Goal: Task Accomplishment & Management: Manage account settings

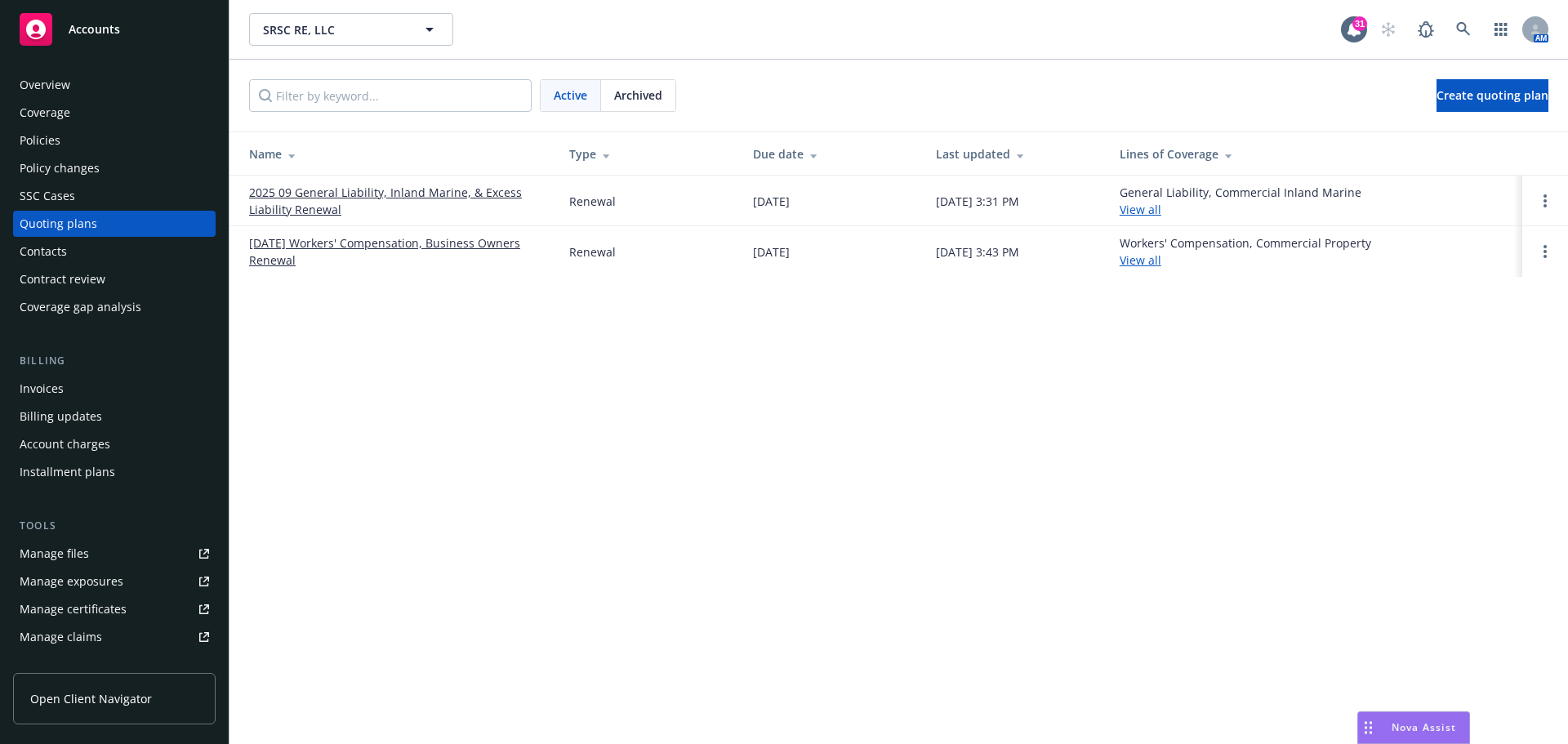
click at [51, 555] on div "Manage files" at bounding box center [55, 553] width 70 height 27
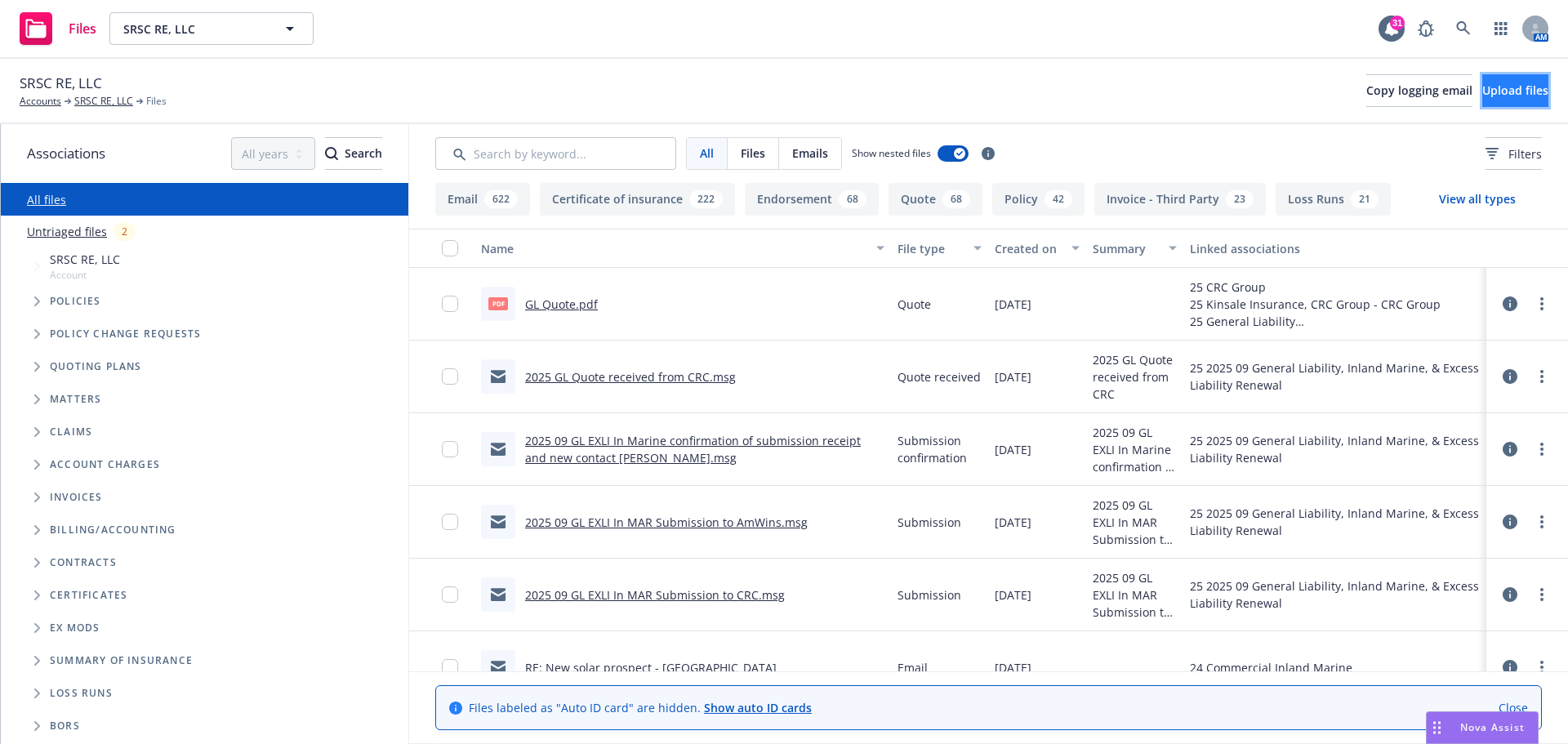
click at [1493, 83] on span "Upload files" at bounding box center [1515, 90] width 66 height 16
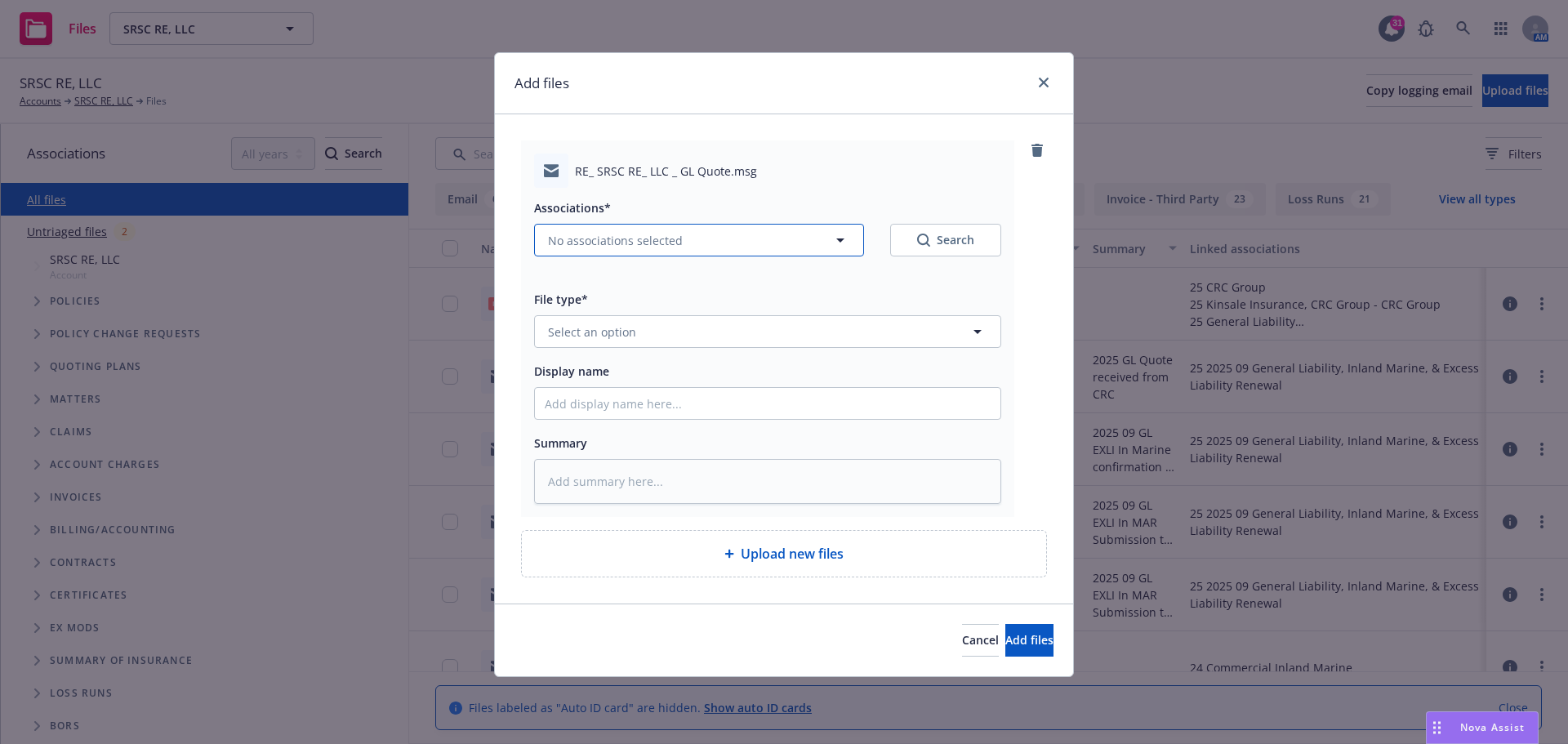
click at [845, 243] on icon "button" at bounding box center [840, 240] width 20 height 20
type textarea "x"
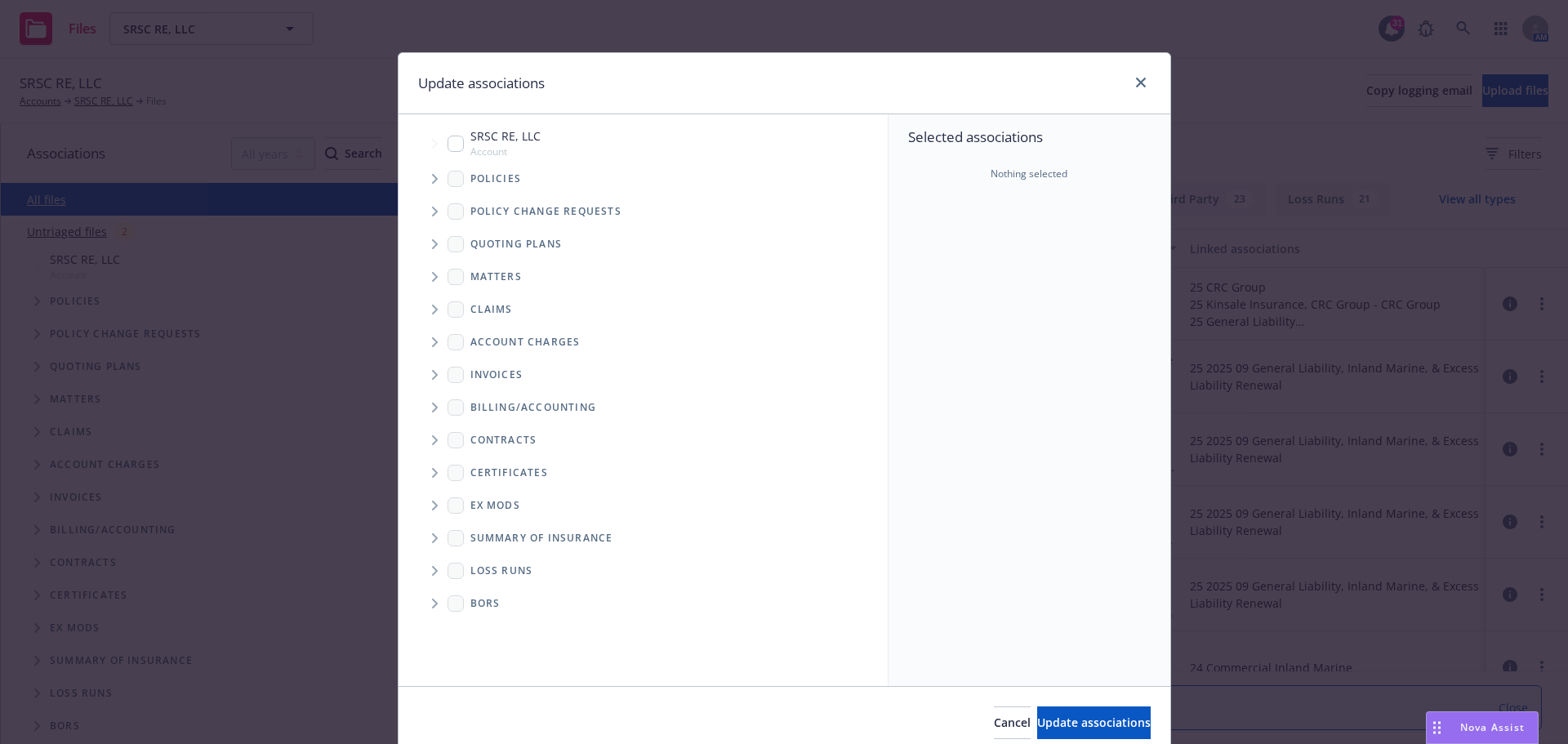
click at [432, 249] on icon "Tree Example" at bounding box center [435, 244] width 7 height 10
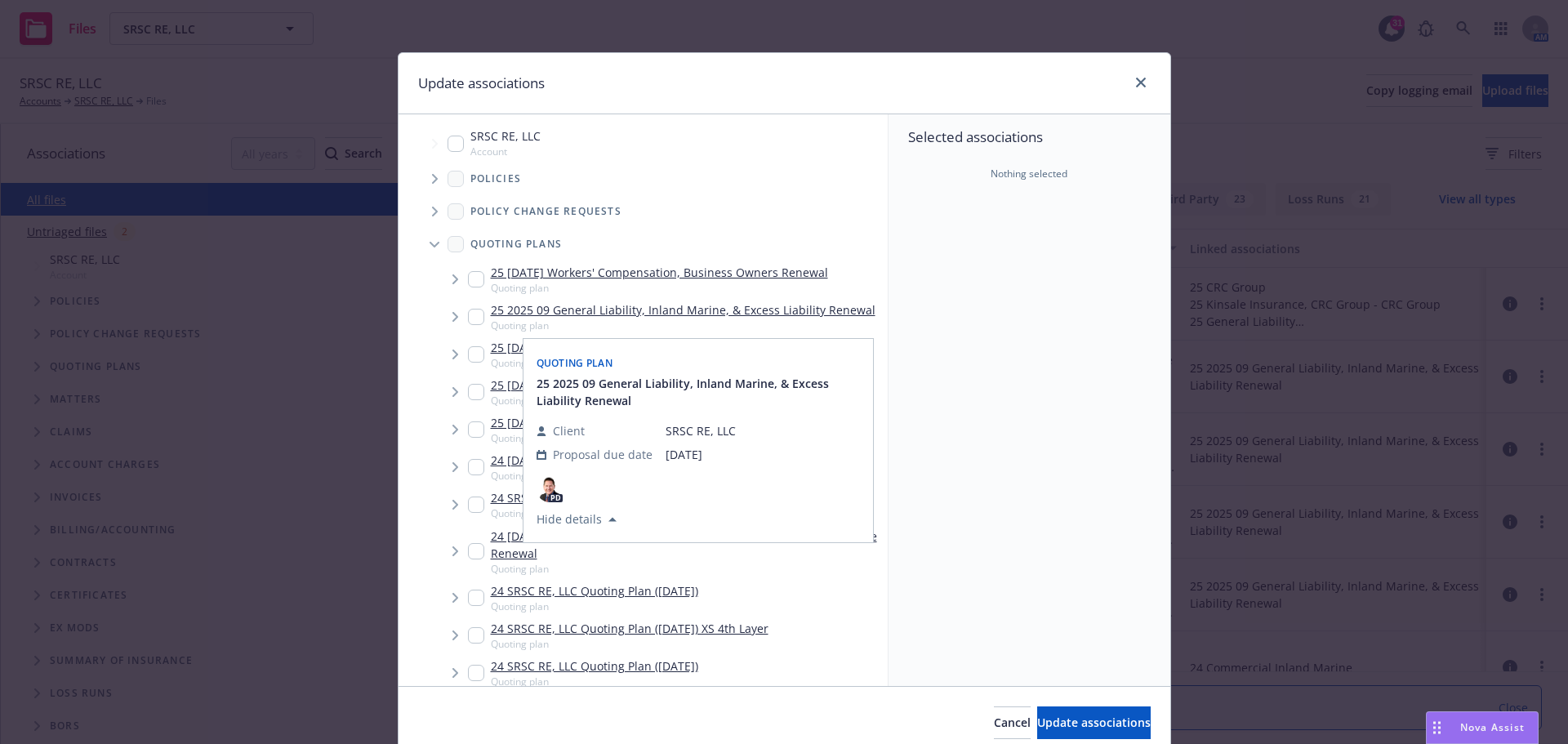
click at [470, 311] on input "Tree Example" at bounding box center [477, 316] width 17 height 17
checkbox input "true"
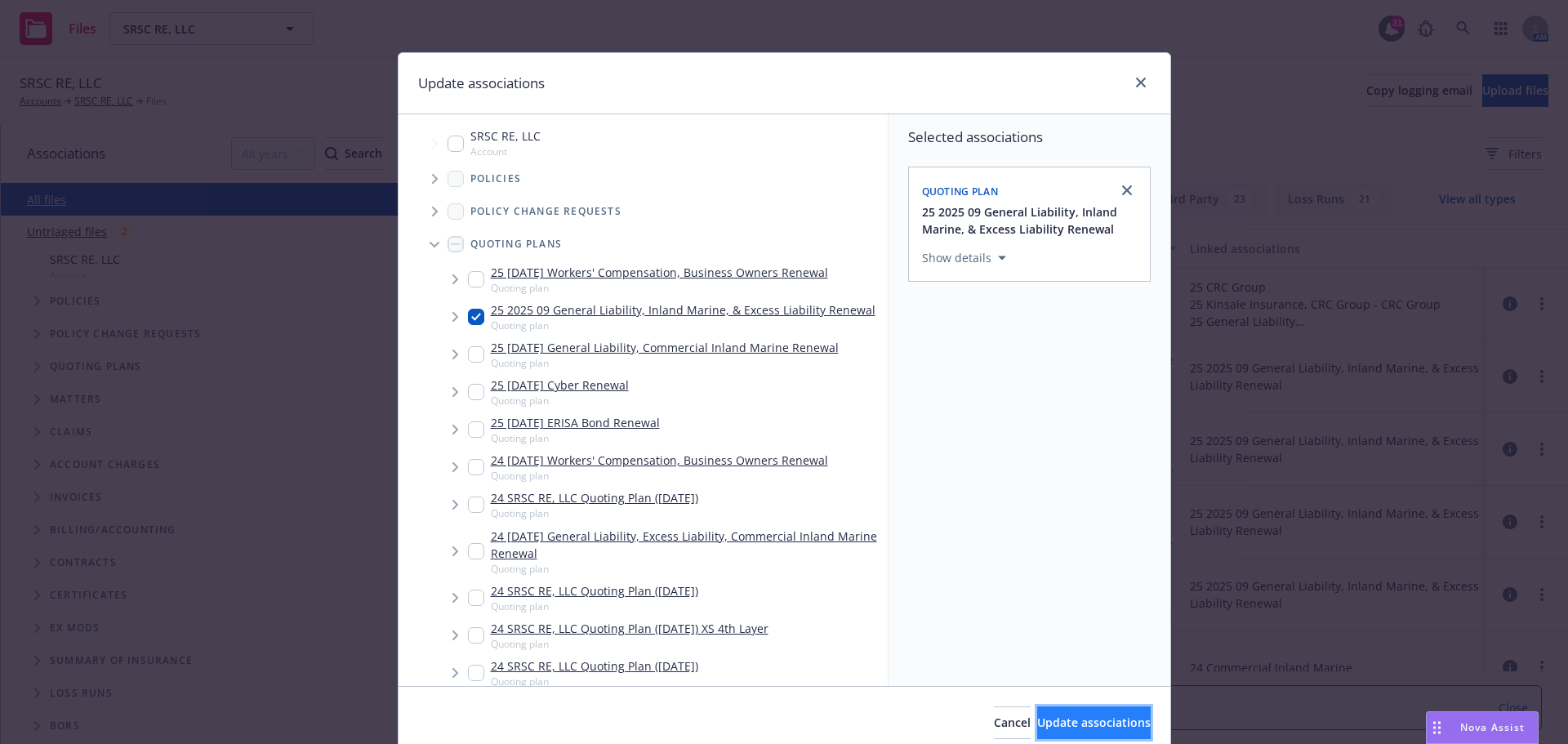
click at [1046, 718] on span "Update associations" at bounding box center [1093, 722] width 114 height 16
type textarea "x"
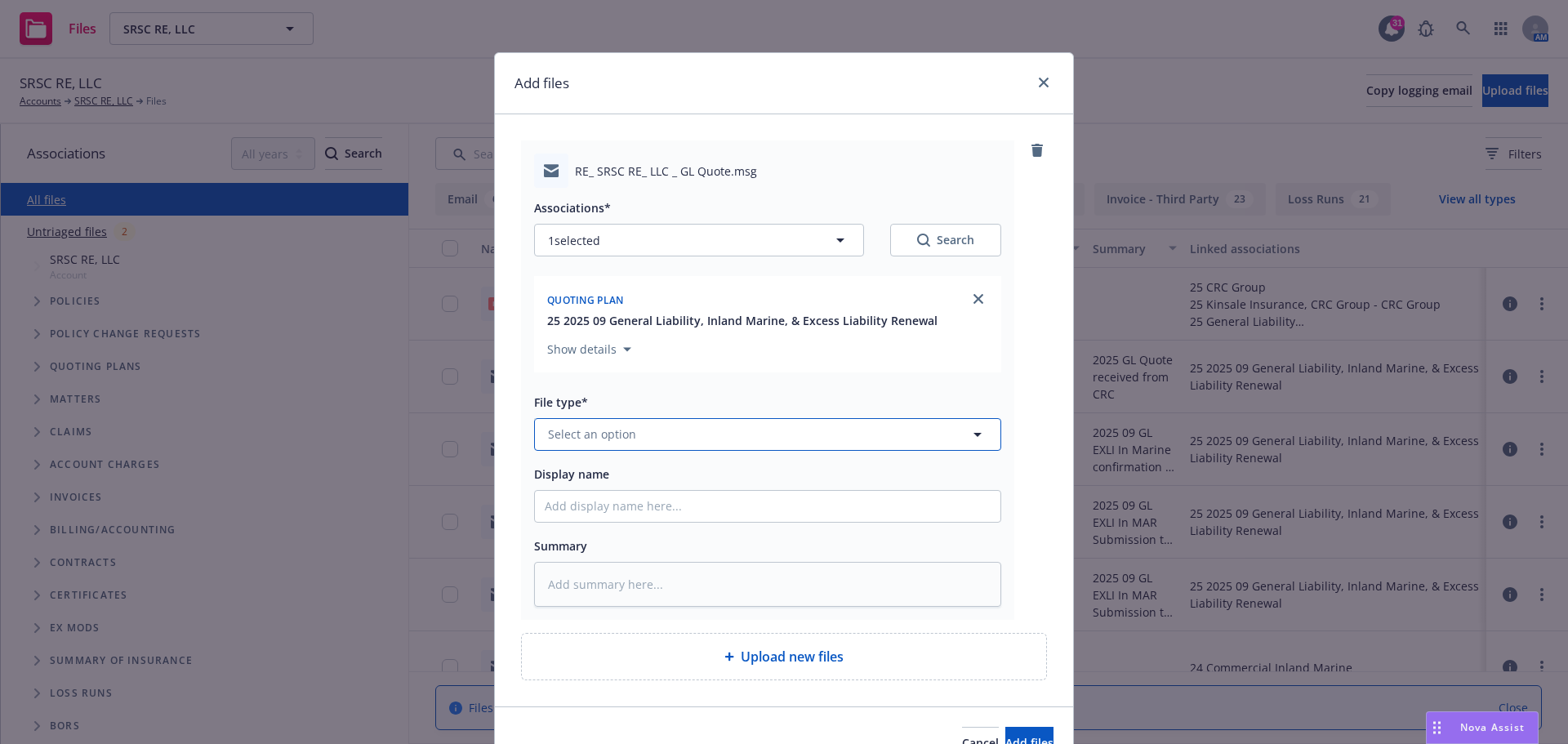
click at [970, 439] on icon "button" at bounding box center [978, 434] width 20 height 20
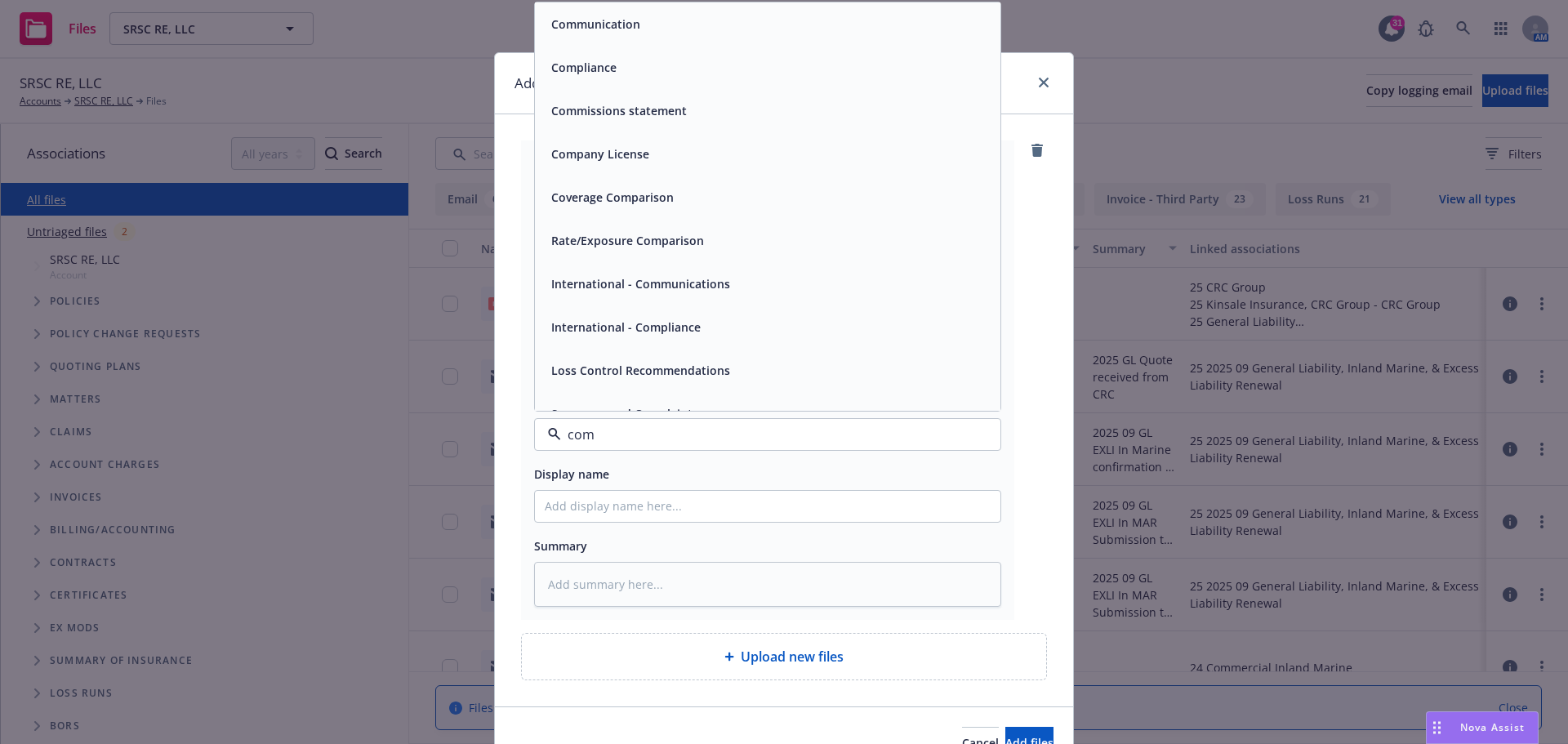
type input "comm"
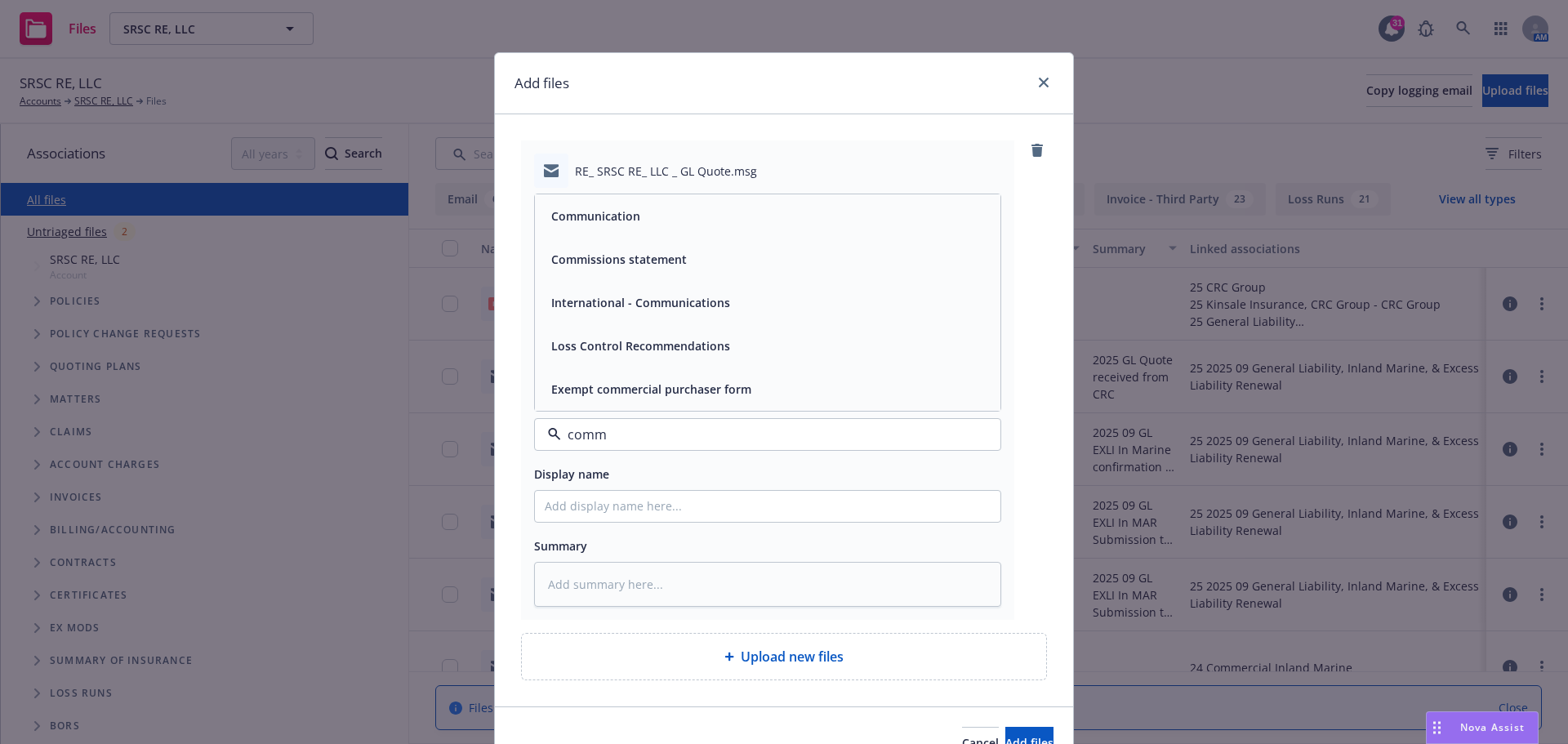
click at [668, 225] on div "Communication" at bounding box center [767, 215] width 446 height 24
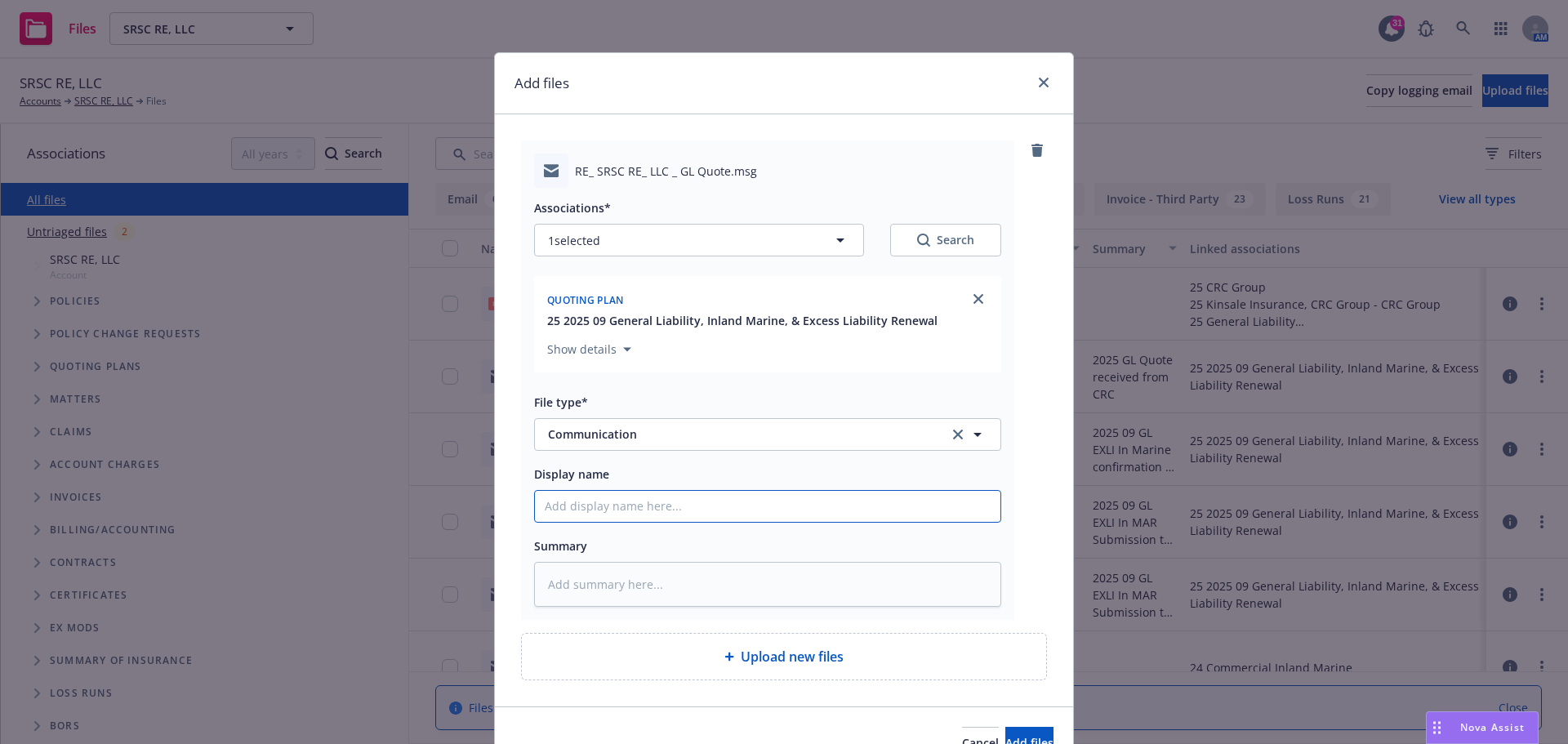
click at [596, 515] on input "Display name" at bounding box center [767, 505] width 466 height 31
type textarea "x"
type input "2"
type textarea "x"
type input "20"
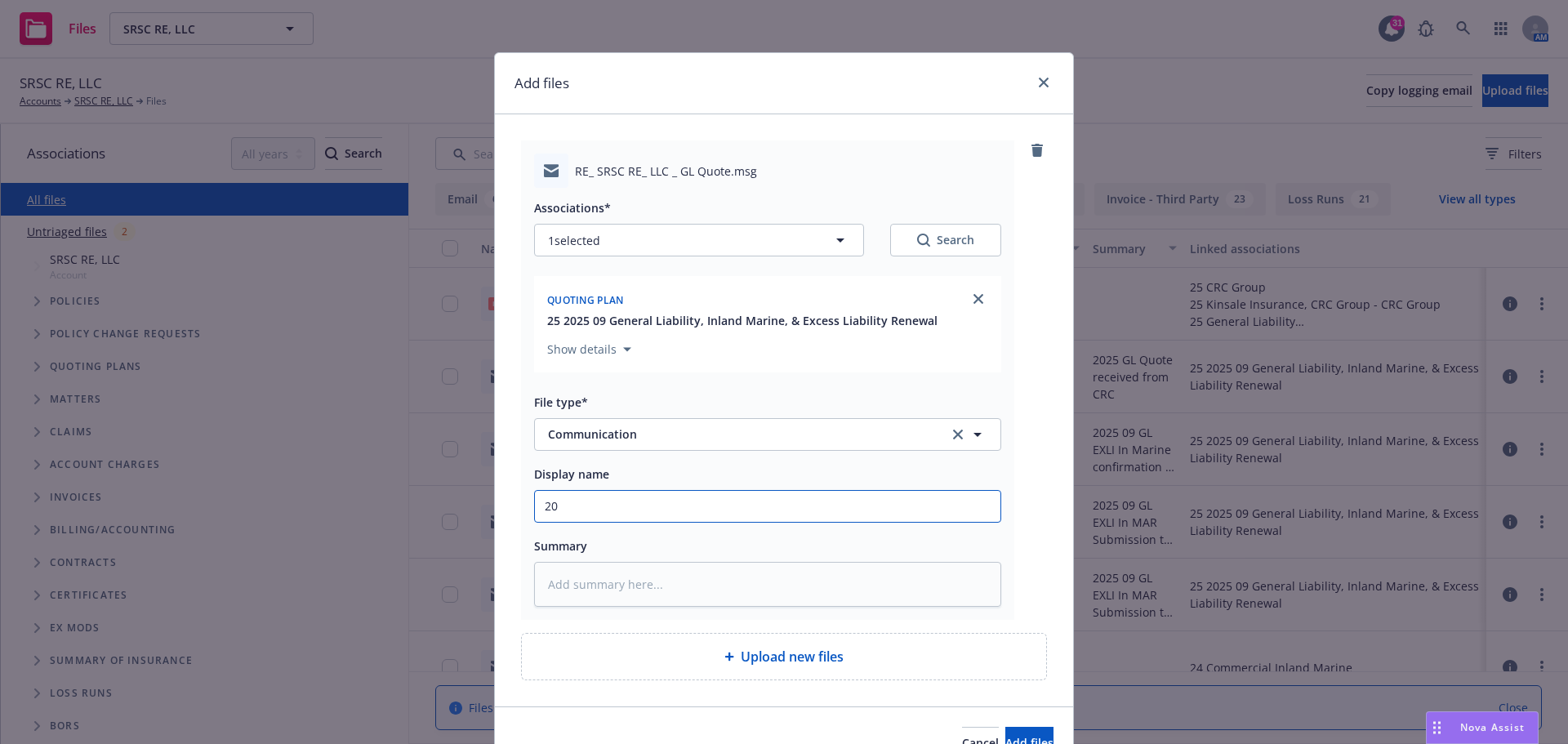
type textarea "x"
type input "202"
type textarea "x"
type input "2025"
type textarea "x"
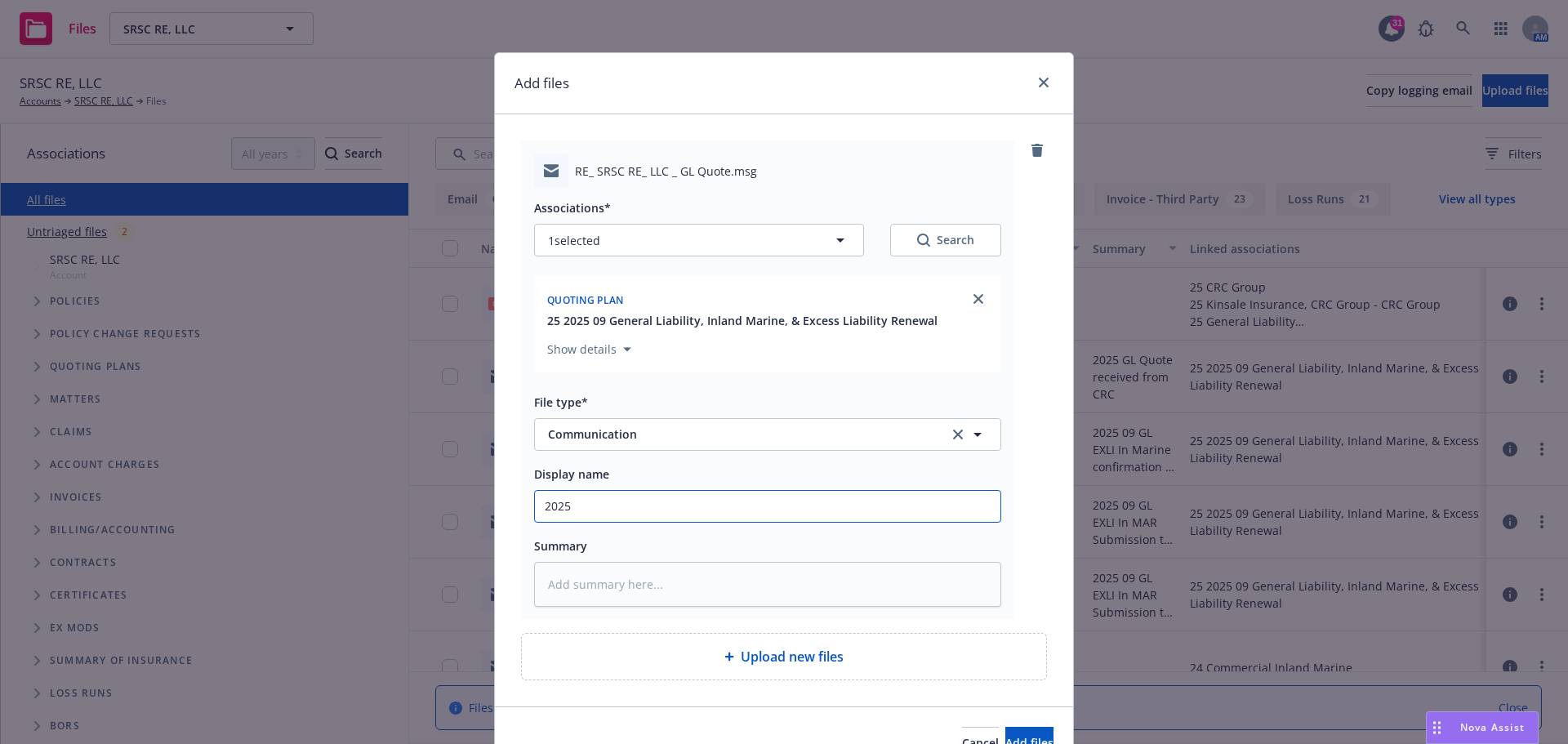
type input "2025"
type textarea "x"
type input "2025 0"
type textarea "x"
type input "2025 09"
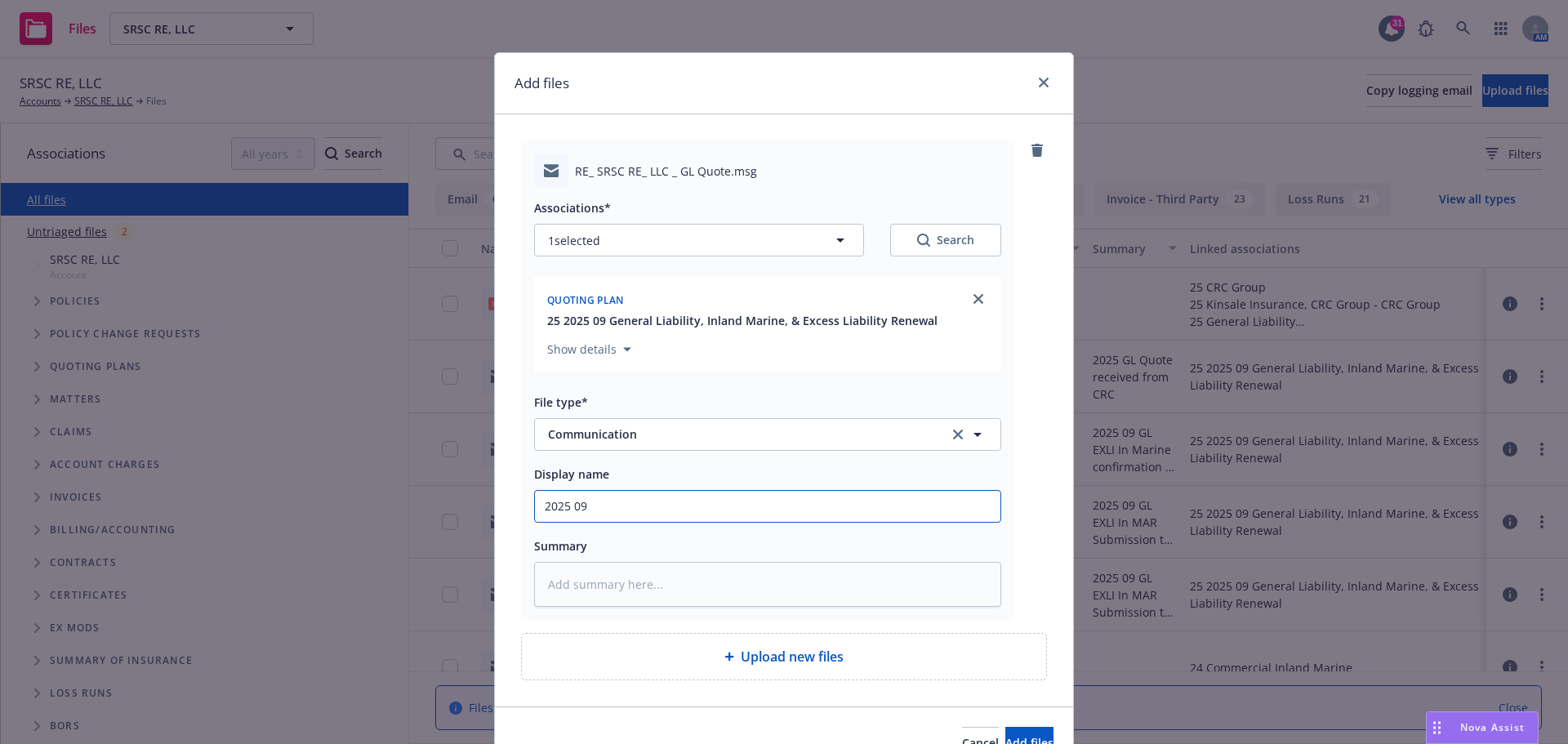
type textarea "x"
type input "2025 09"
type textarea "x"
type input "2025 09 I"
type textarea "x"
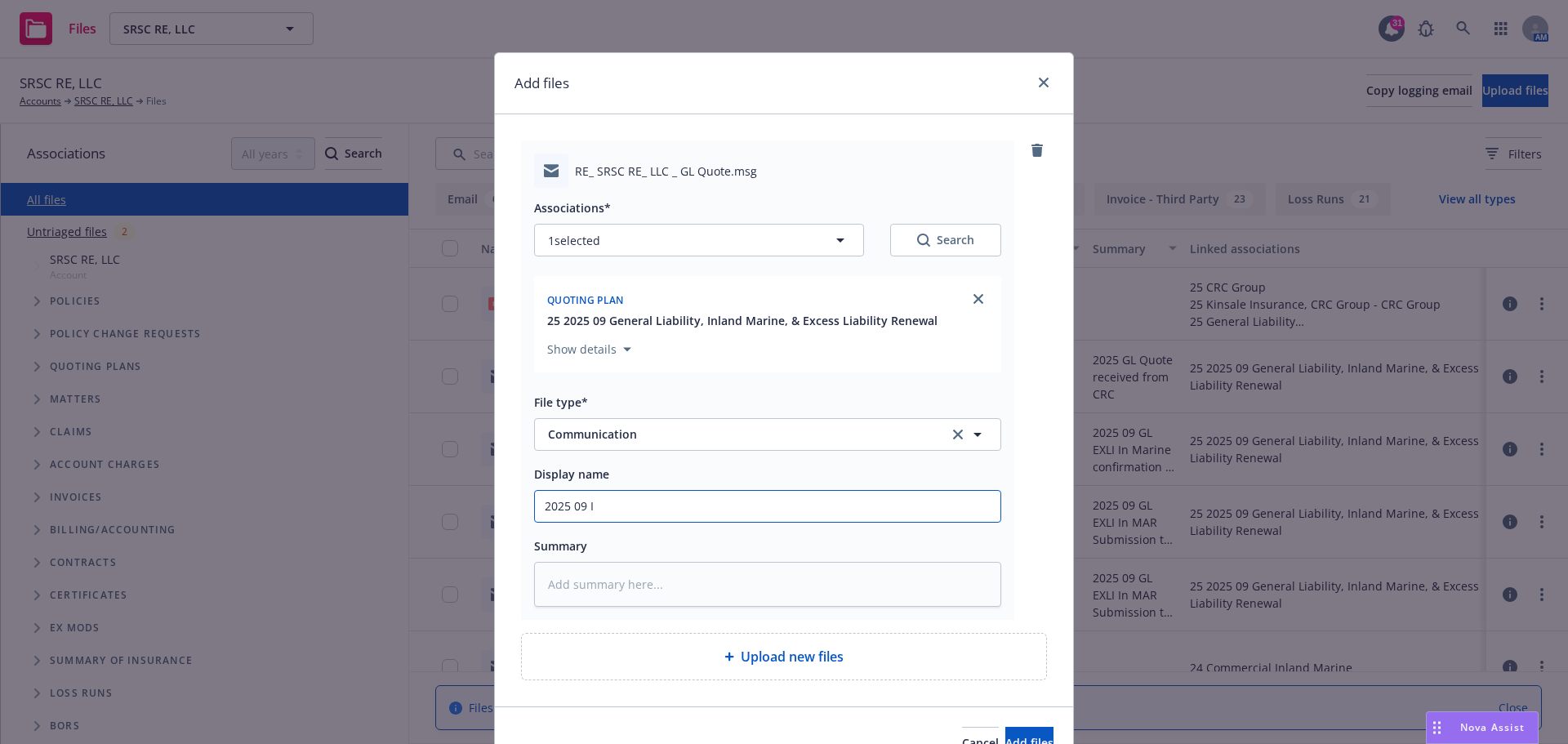
type input "2025 09 In"
type textarea "x"
type input "2025 09 Inf"
type textarea "x"
type input "2025 09 In"
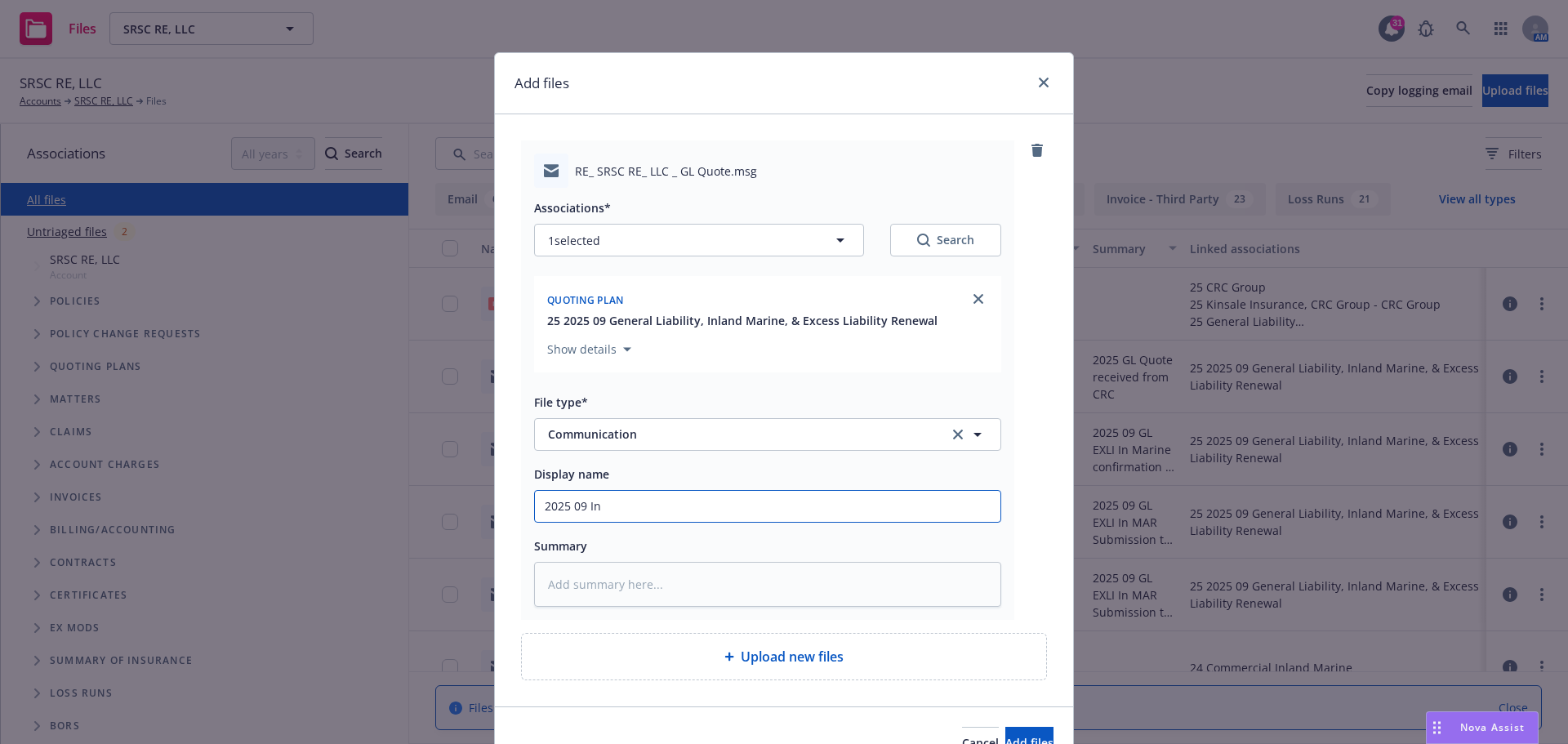
type textarea "x"
type input "2025 09 I"
type textarea "x"
type input "2025 09"
type textarea "x"
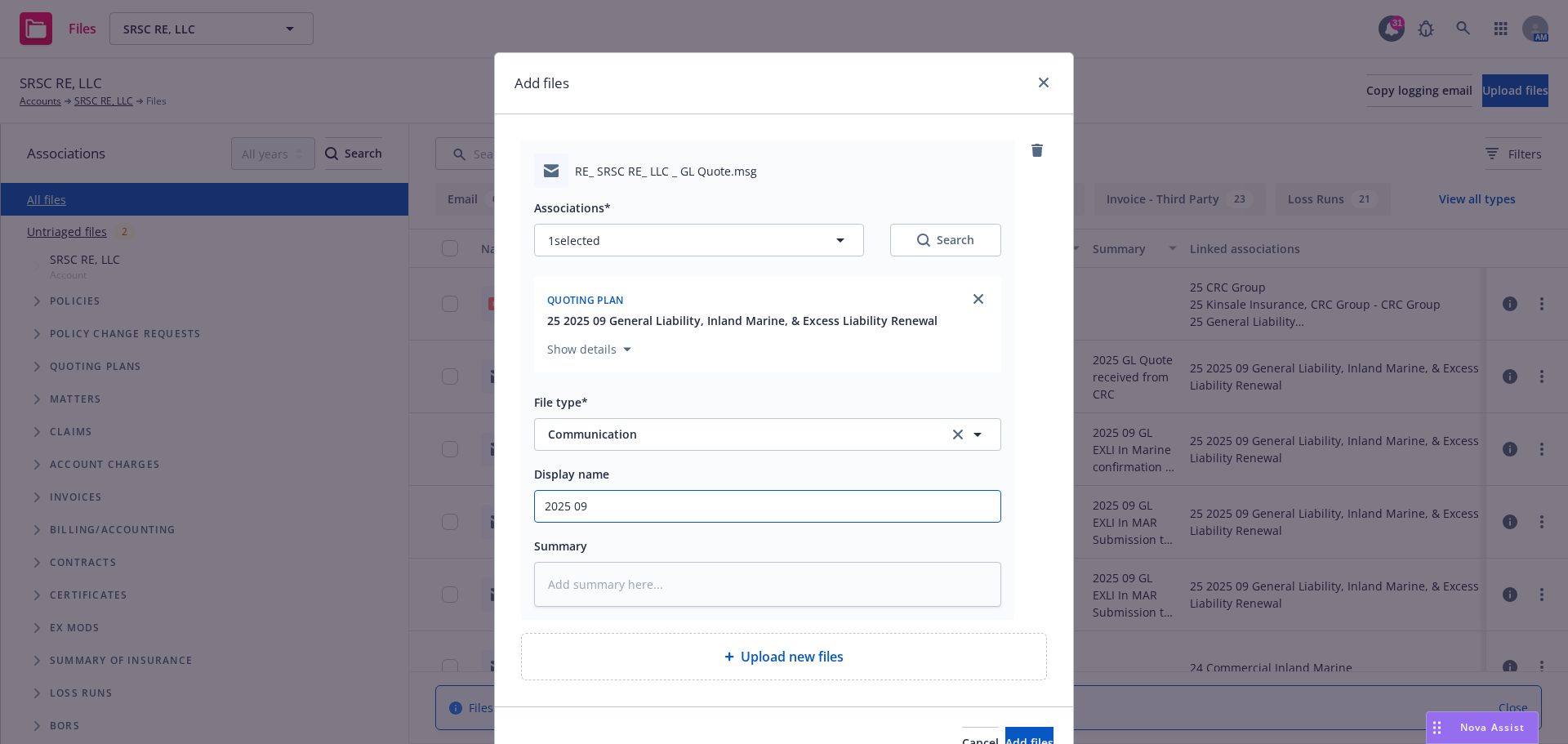
type input "2025 09 Q"
type textarea "x"
type input "2025 09 Qu"
type textarea "x"
type input "2025 09 Que"
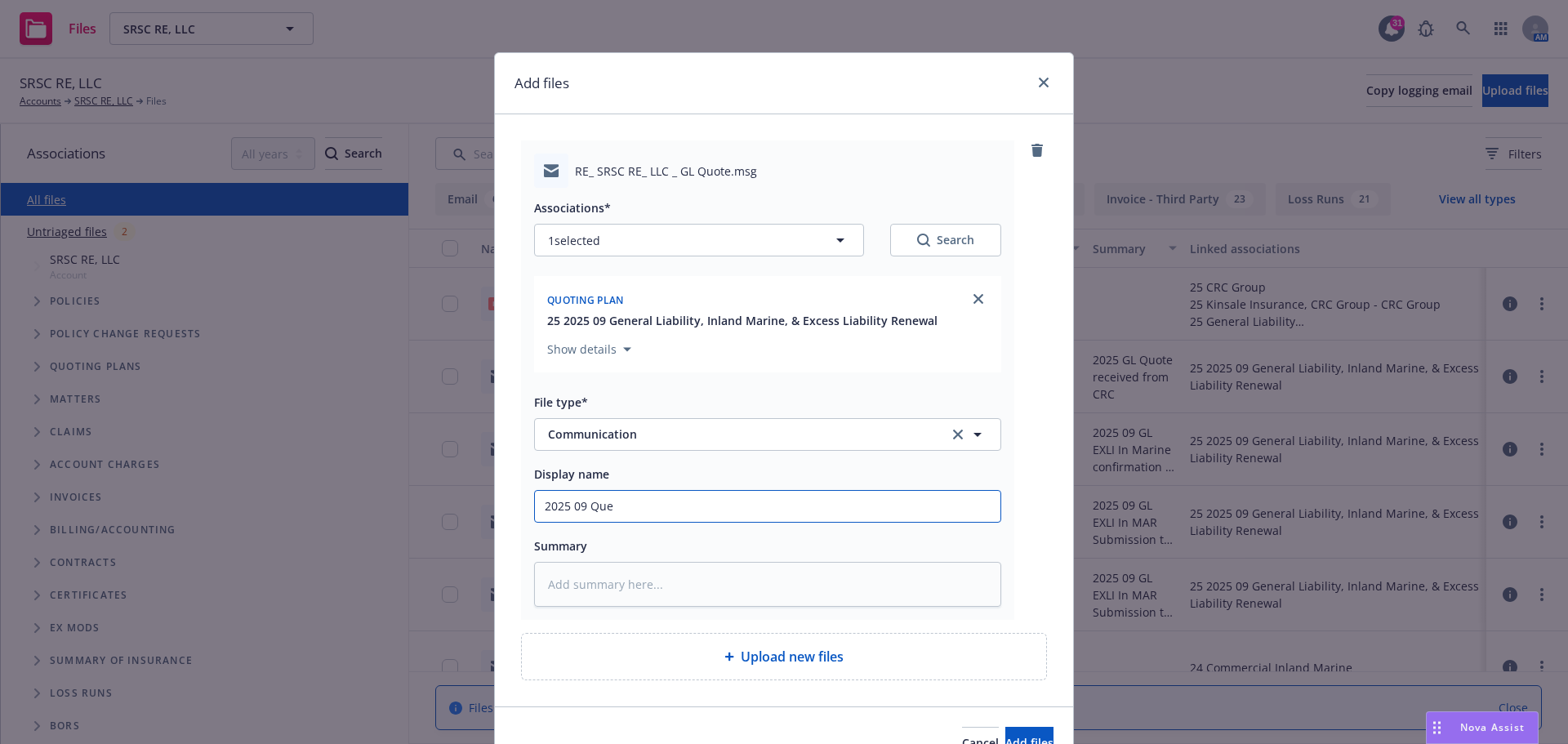
type textarea "x"
type input "2025 09 Ques"
type textarea "x"
type input "2025 09 Quest"
type textarea "x"
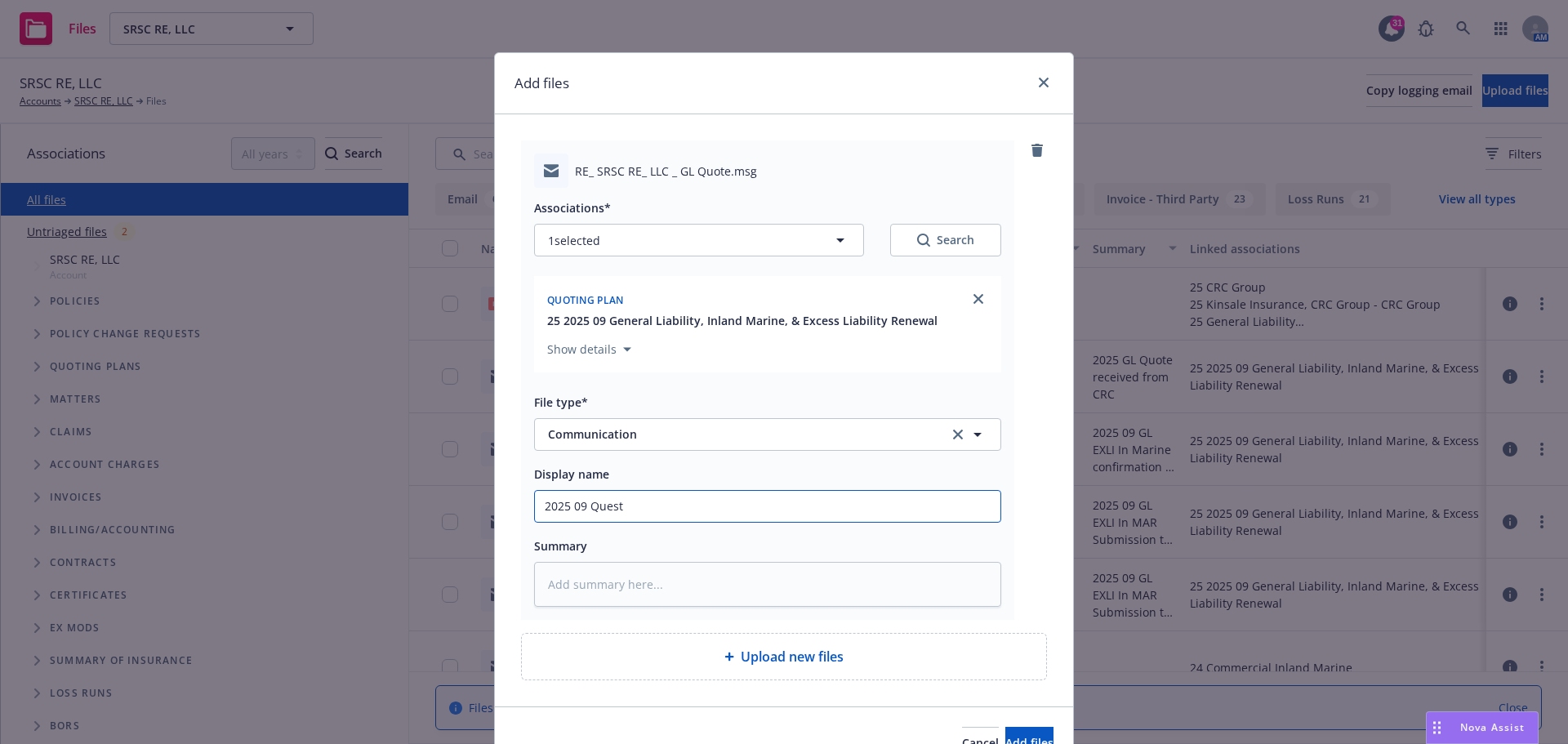
type input "2025 09 Questi"
type textarea "x"
type input "2025 09 Questio"
type textarea "x"
type input "2025 09 Question"
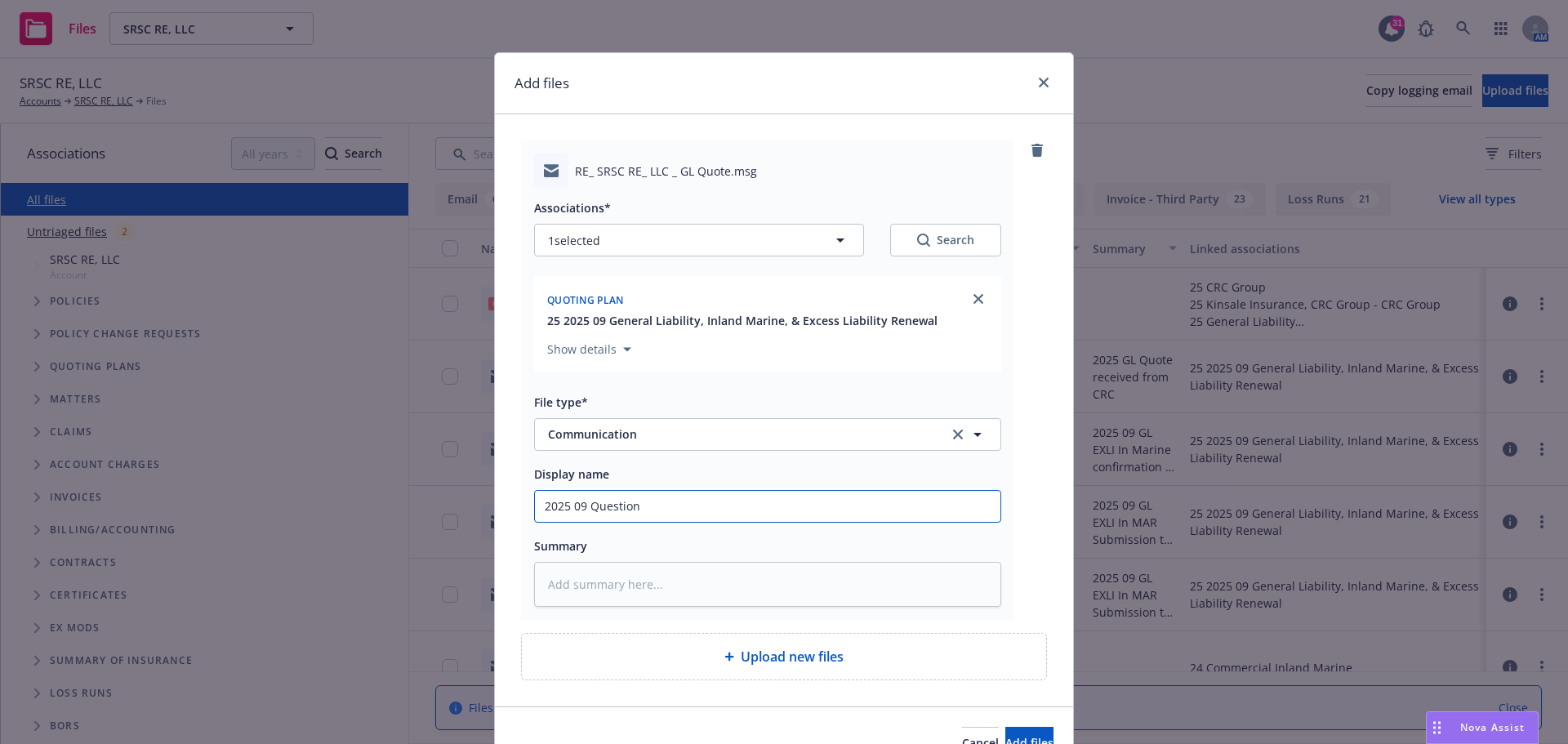
type textarea "x"
type input "2025 09 Questions"
type textarea "x"
type input "2025 09 Questions"
type textarea "x"
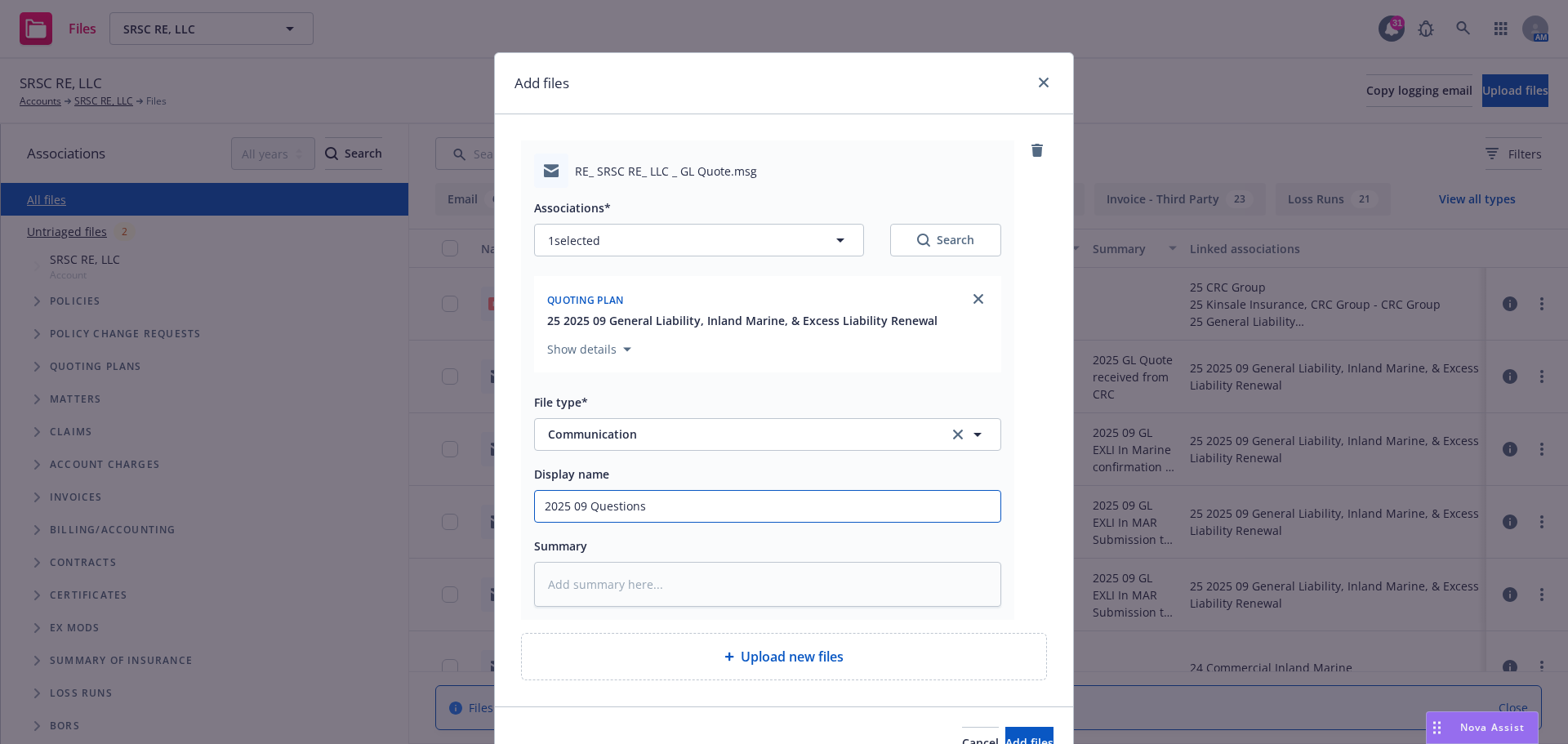
type input "2025 09 Questions t"
type textarea "x"
type input "2025 09 Questions to"
type textarea "x"
type input "2025 09 Questions to"
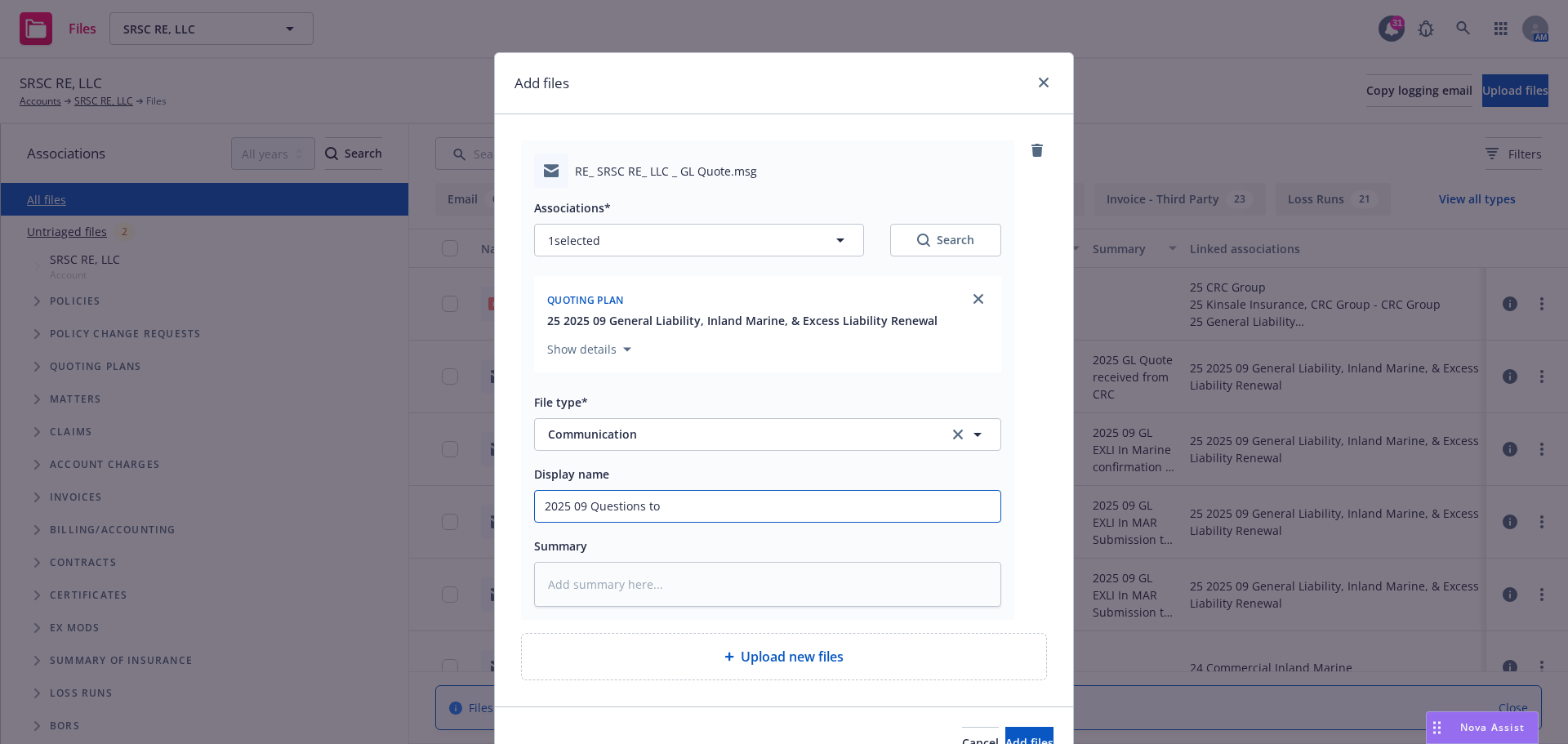
type textarea "x"
type input "2025 09 Questions to C"
type textarea "x"
type input "2025 09 Questions to CR"
type textarea "x"
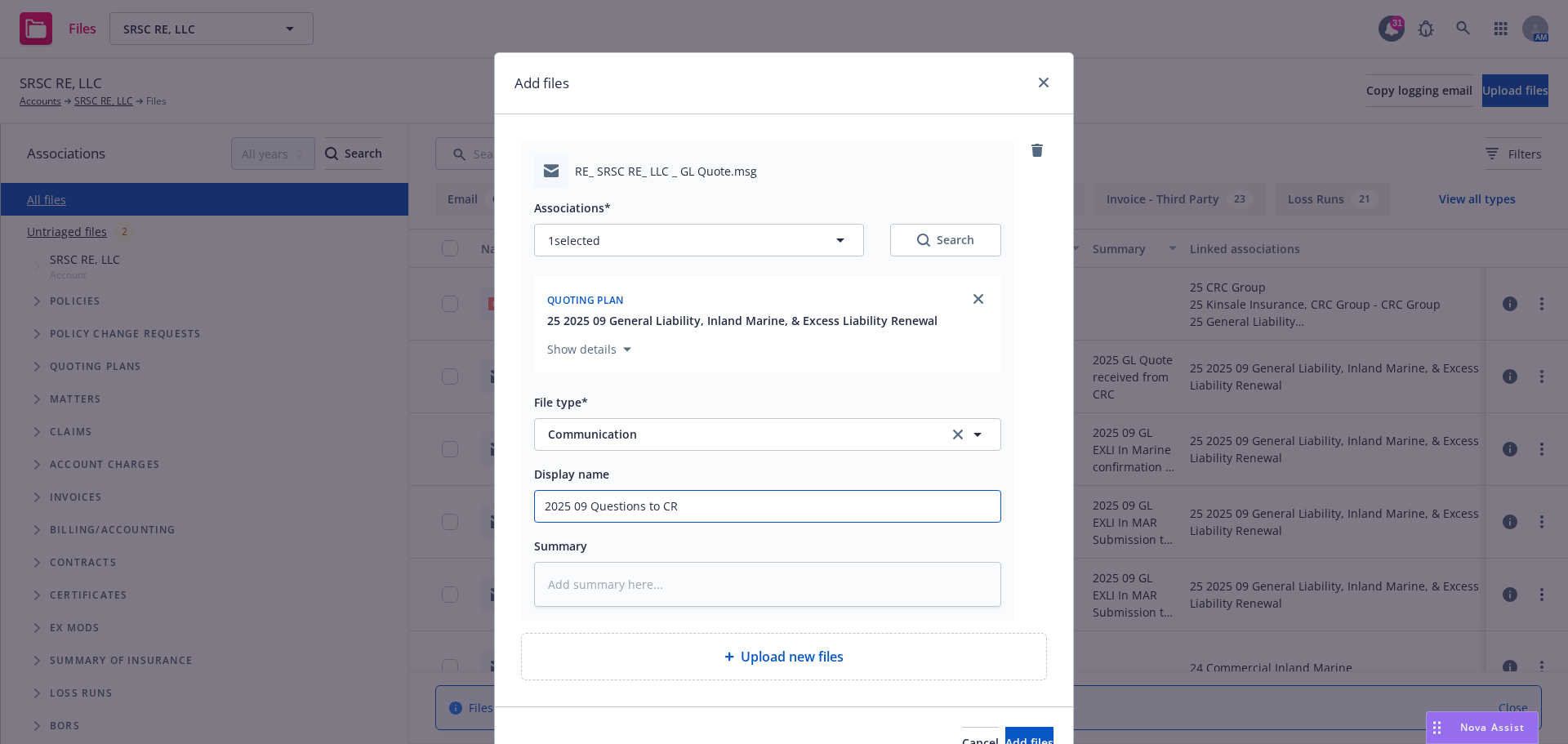
type input "2025 09 Questions to CRC"
type textarea "x"
type input "2025 09 Questions to CRC"
type textarea "x"
type input "2025 09 Questions to CRC o"
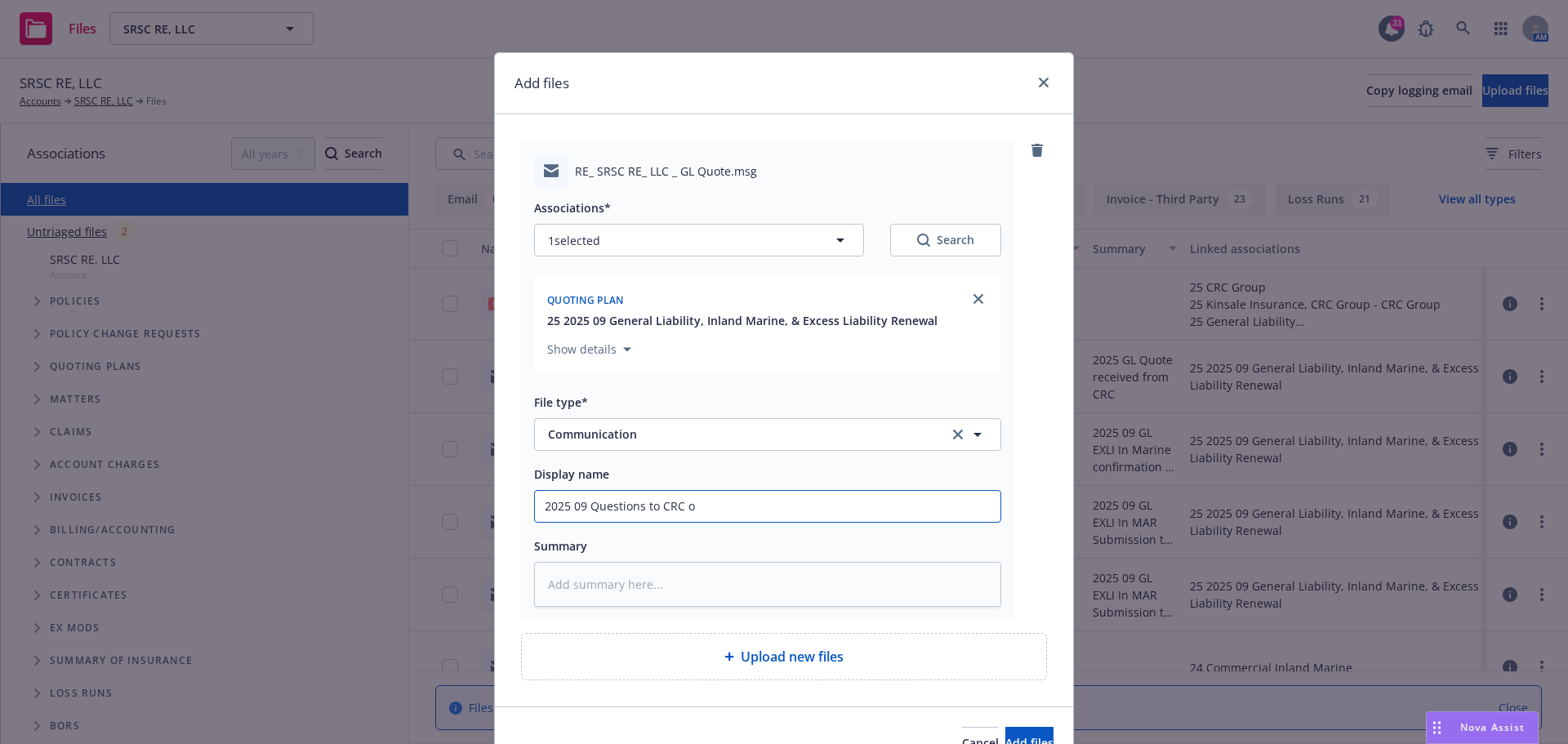
type textarea "x"
type input "2025 09 Questions to CRC on"
type textarea "x"
type input "2025 09 Questions to CRC on"
type textarea "x"
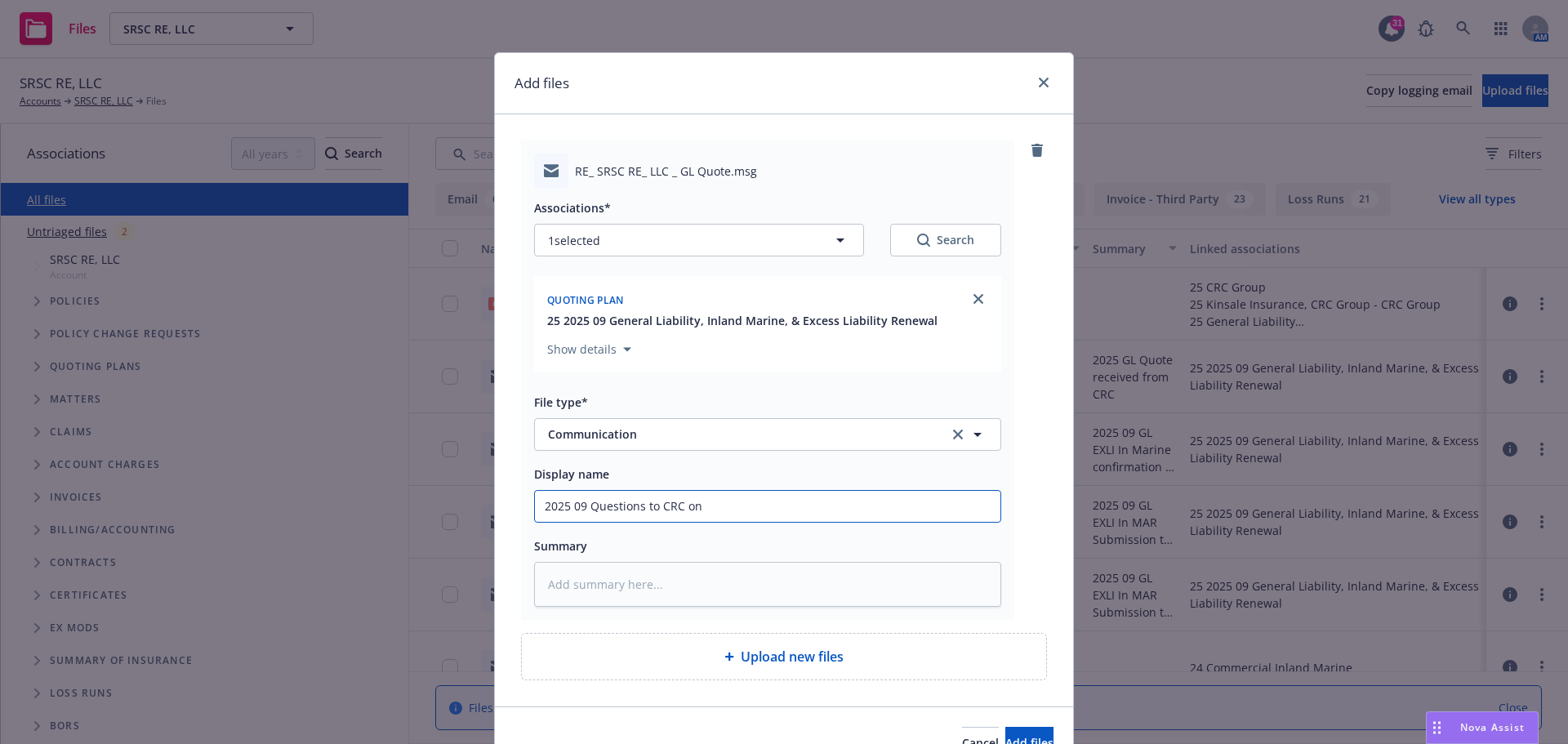
type input "2025 09 Questions to CRC on G"
type textarea "x"
type input "2025 09 Questions to CRC on GL"
type textarea "x"
type input "2025 09 Questions to CRC on GL"
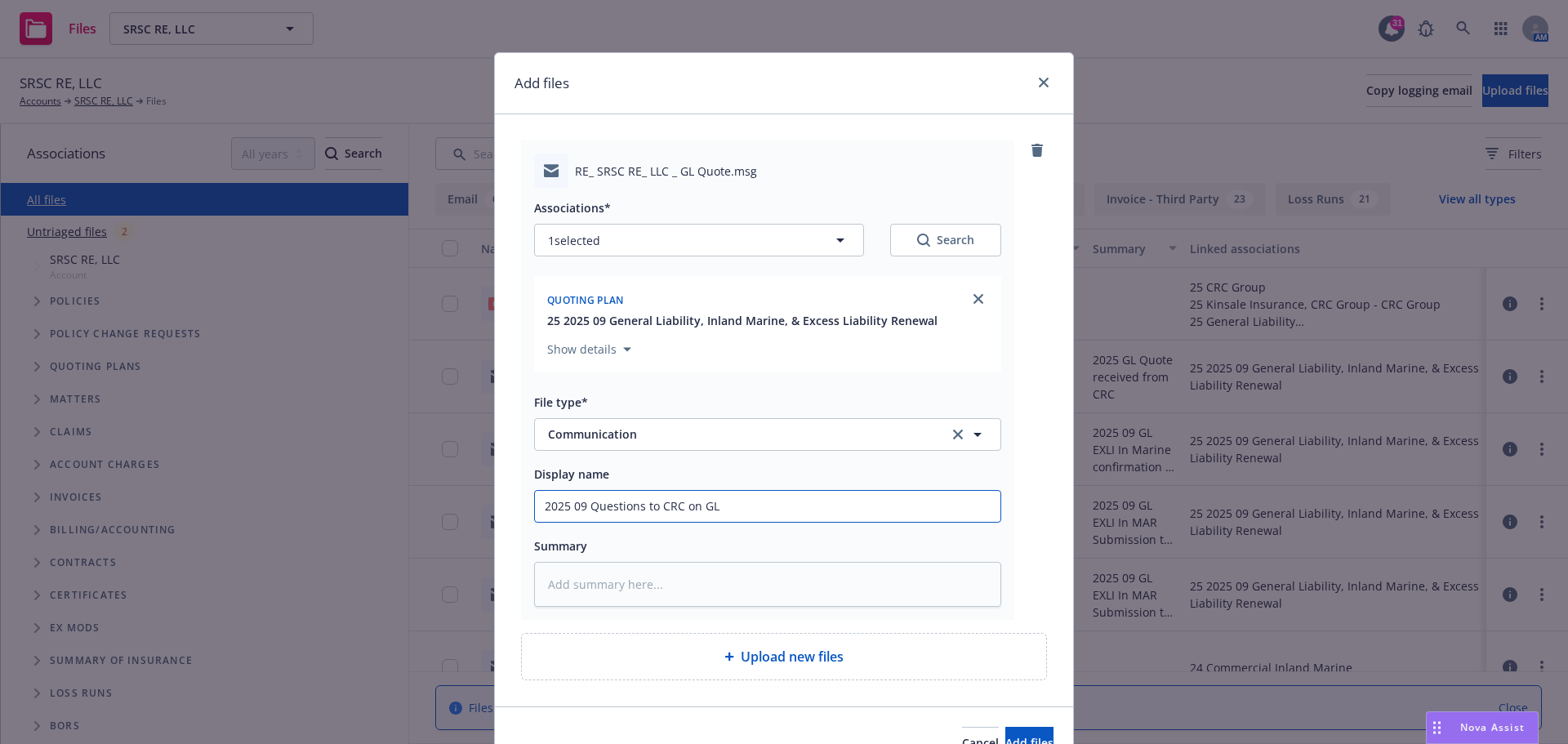
type textarea "x"
type input "2025 09 Questions to CRC on GL q"
type textarea "x"
type input "2025 09 Questions to CRC on [PERSON_NAME]"
type textarea "x"
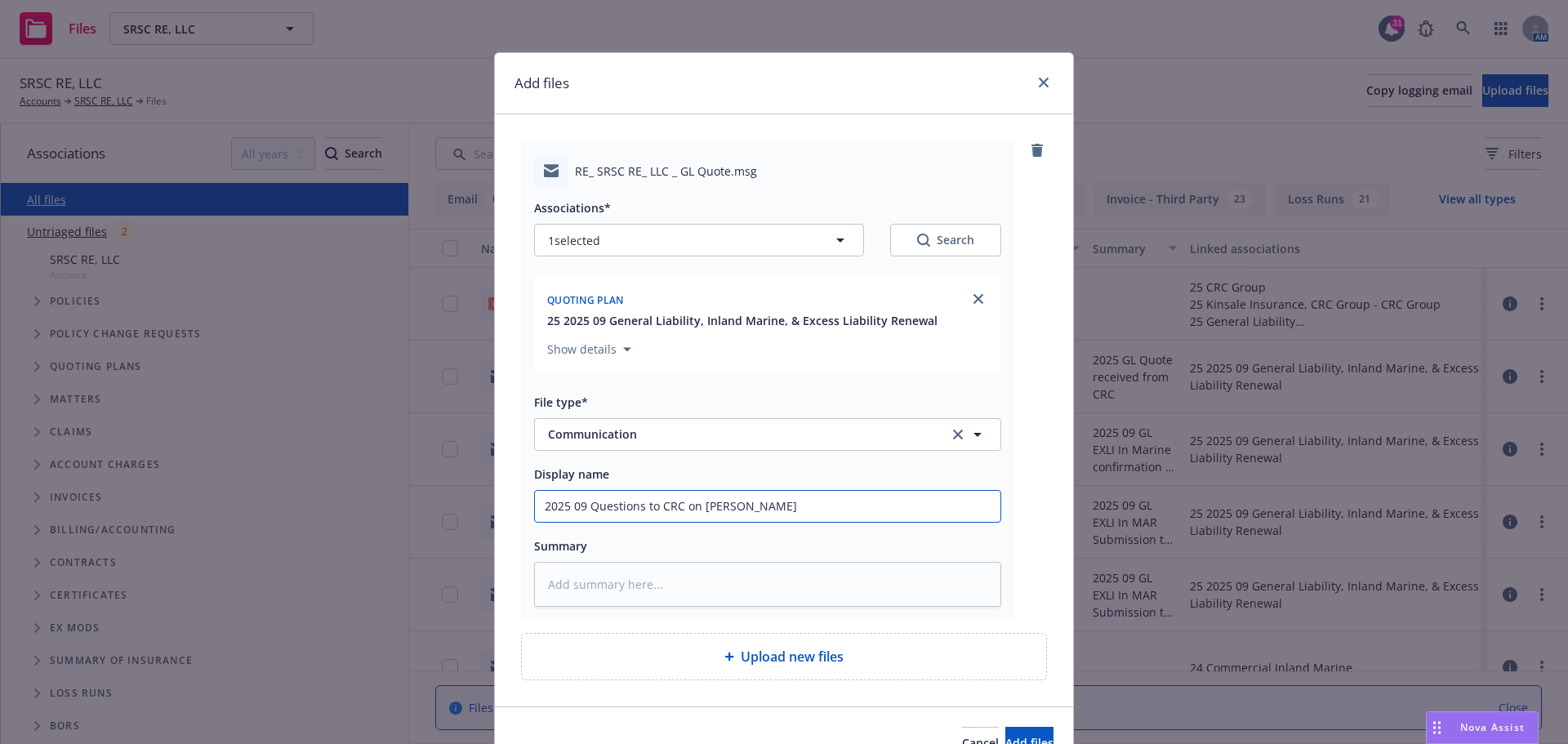
type input "2025 09 Questions to CRC on GL quo"
type textarea "x"
type input "2025 09 Questions to CRC on GL quot"
type textarea "x"
drag, startPoint x: 537, startPoint y: 506, endPoint x: 767, endPoint y: 495, distance: 230.3
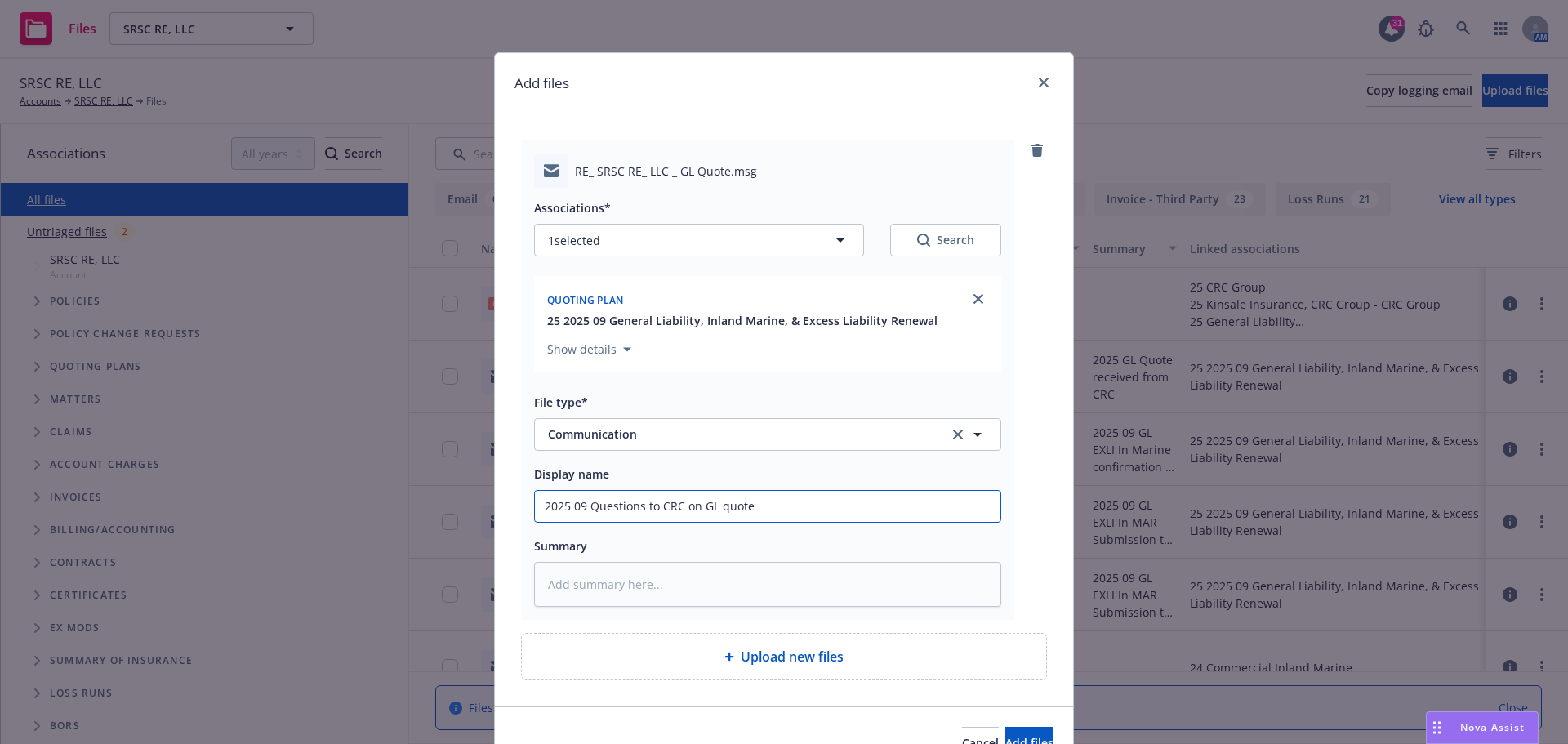
click at [767, 495] on input "2025 09 Questions to CRC on GL quote" at bounding box center [767, 505] width 466 height 31
type input "2025 09 Questions to CRC on GL quote"
click at [575, 579] on textarea at bounding box center [767, 584] width 467 height 45
paste textarea "2025 09 Questions to CRC on GL quote"
type textarea "x"
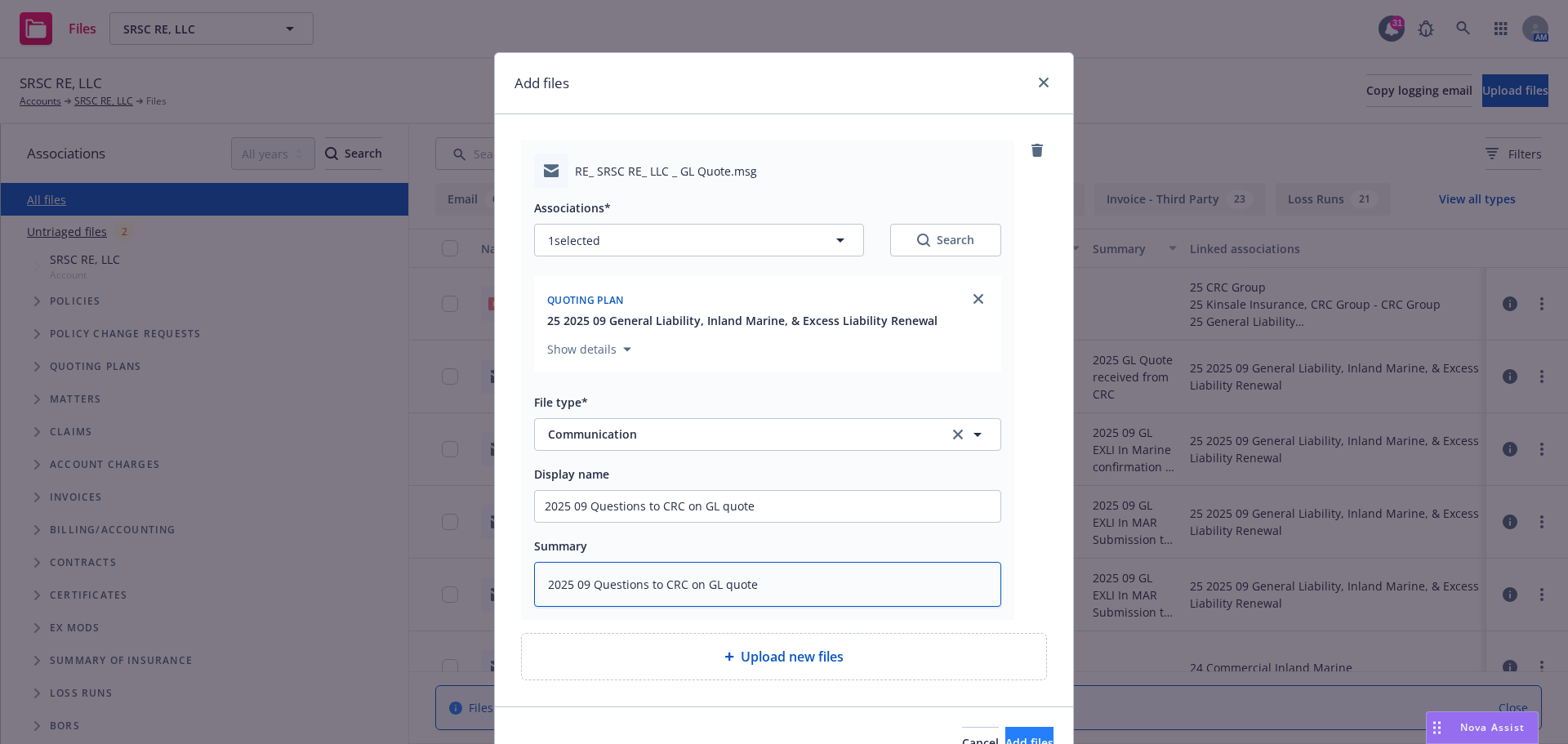
type textarea "2025 09 Questions to CRC on GL quote"
click at [1005, 735] on span "Add files" at bounding box center [1029, 742] width 48 height 16
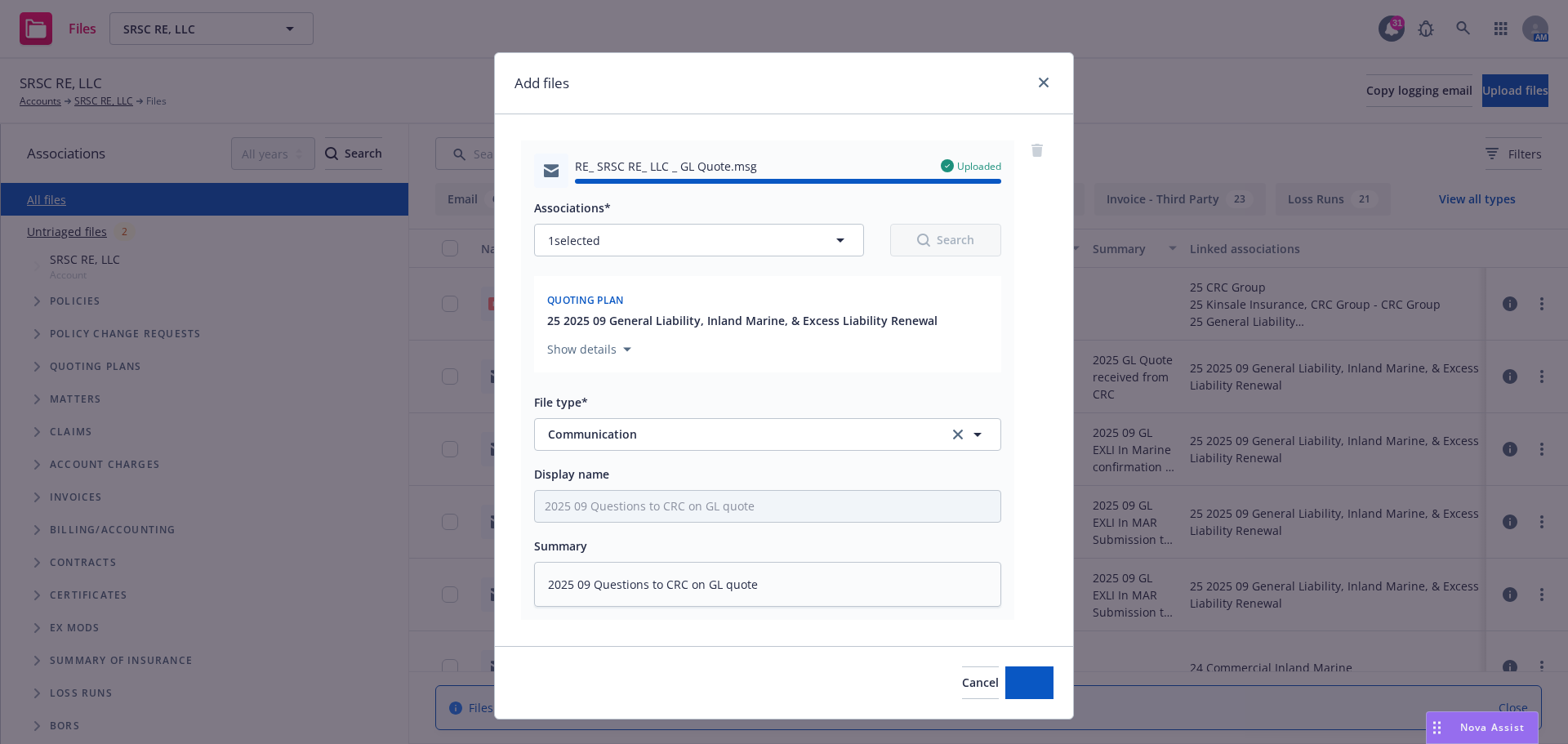
type textarea "x"
